Goal: Task Accomplishment & Management: Use online tool/utility

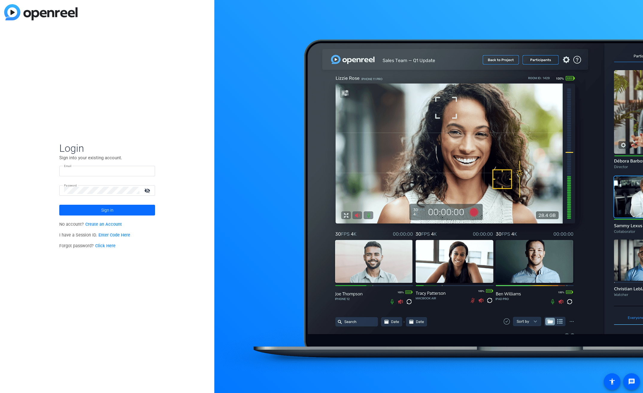
type input "[EMAIL_ADDRESS][PERSON_NAME][DOMAIN_NAME]"
click at [77, 207] on span at bounding box center [107, 210] width 96 height 14
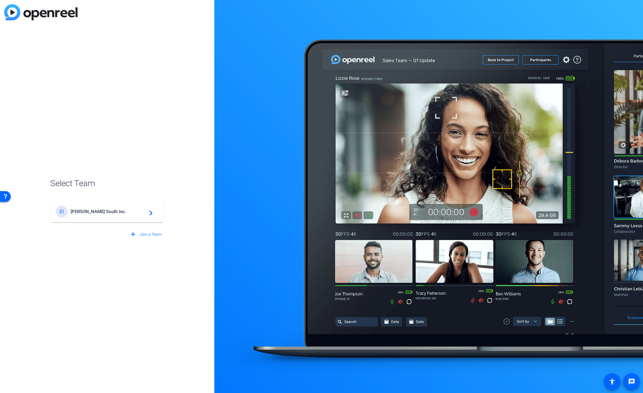
click at [131, 215] on div "BI [PERSON_NAME] South Inc. navigate_next" at bounding box center [107, 212] width 103 height 12
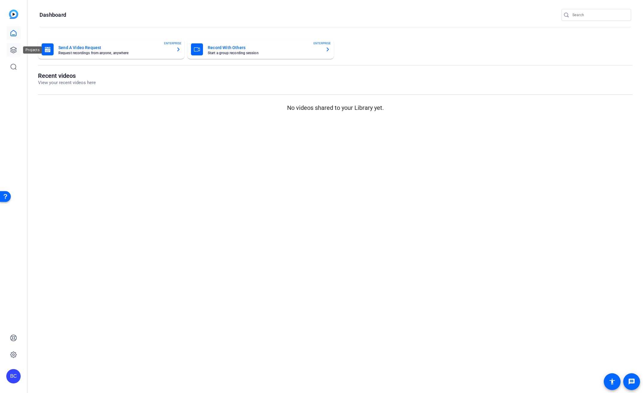
click at [17, 49] on link at bounding box center [13, 50] width 14 height 14
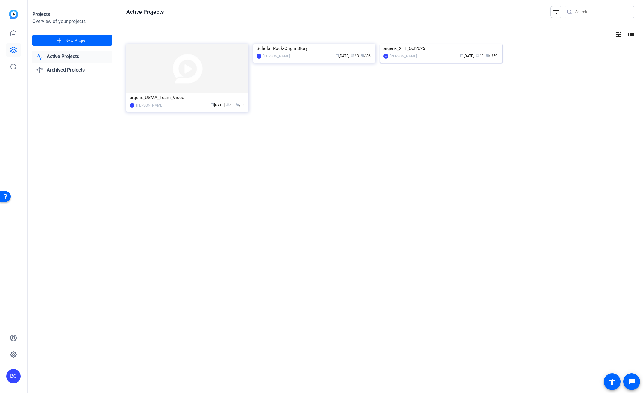
click at [443, 44] on img at bounding box center [441, 44] width 122 height 0
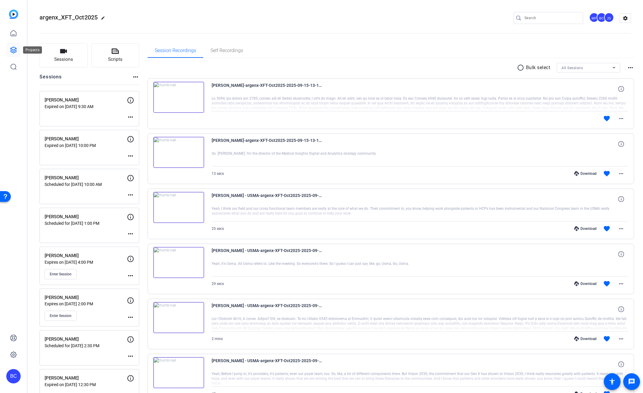
click at [14, 49] on icon at bounding box center [13, 50] width 6 height 6
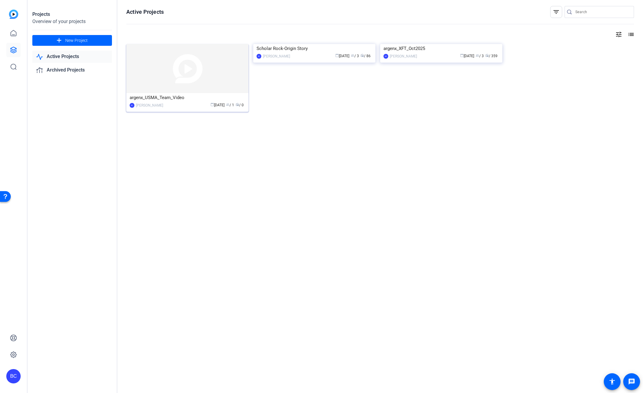
click at [165, 67] on img at bounding box center [187, 68] width 122 height 49
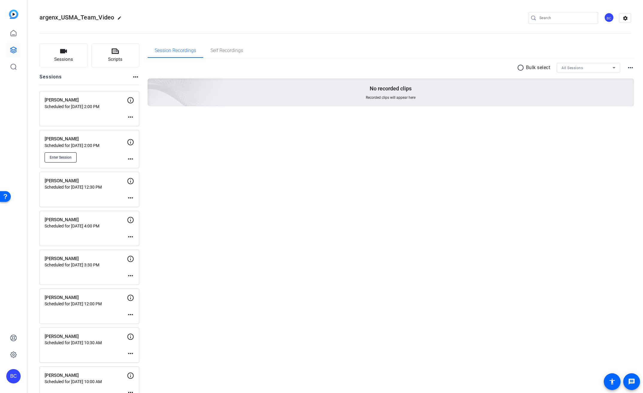
click at [57, 154] on button "Enter Session" at bounding box center [61, 157] width 32 height 10
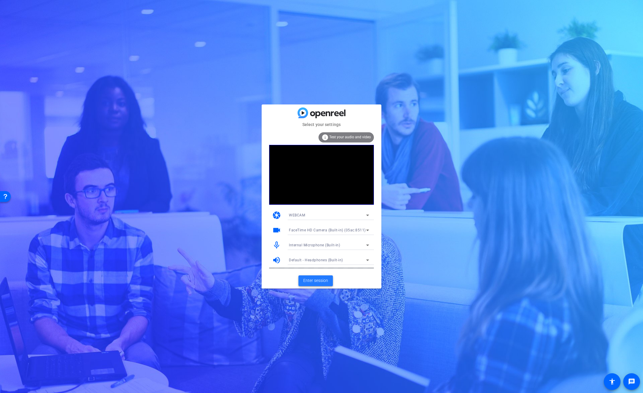
click at [327, 280] on span "Enter session" at bounding box center [315, 280] width 25 height 6
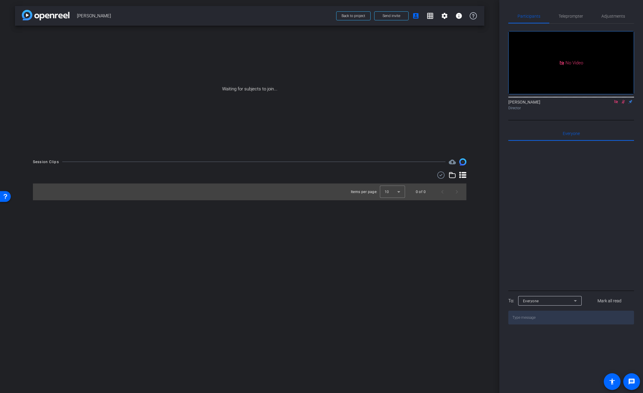
click at [617, 103] on icon at bounding box center [615, 101] width 3 height 3
click at [358, 15] on span "Back to project" at bounding box center [353, 16] width 24 height 4
